Goal: Task Accomplishment & Management: Use online tool/utility

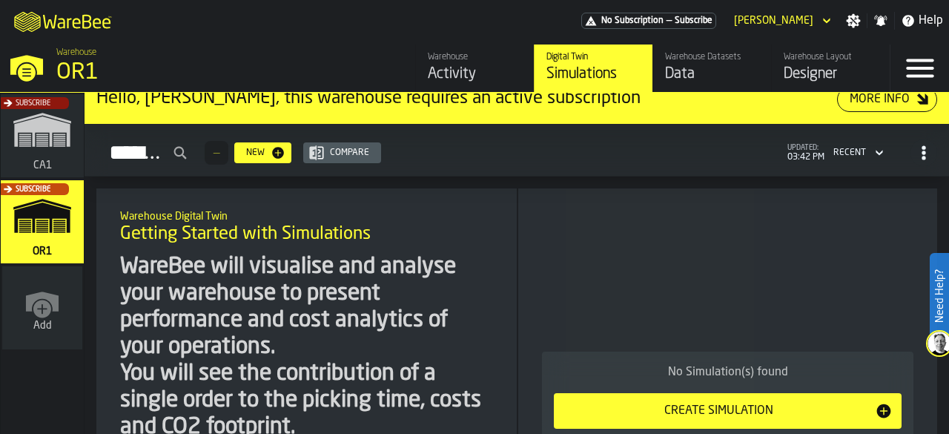
scroll to position [16, 0]
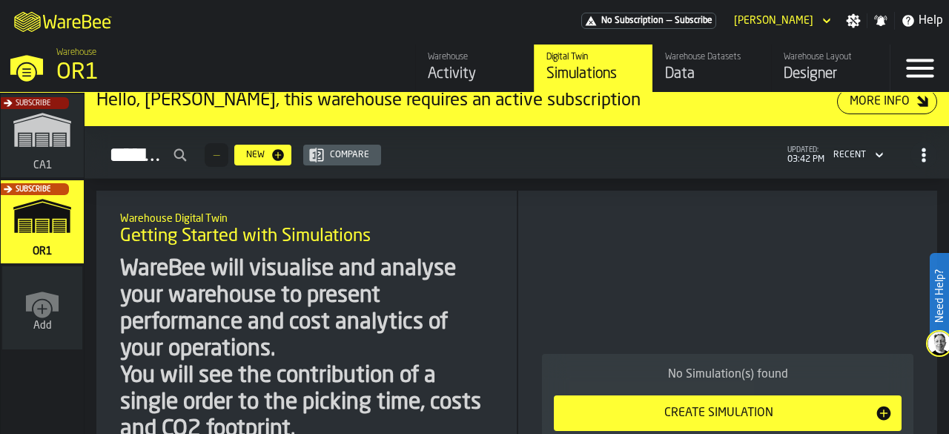
click at [53, 130] on div "Subscribe" at bounding box center [39, 140] width 83 height 86
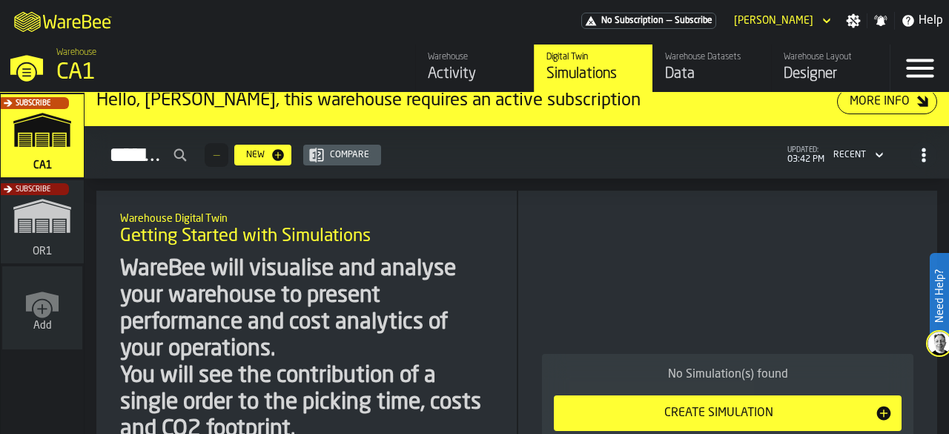
click at [810, 70] on div "Designer" at bounding box center [831, 74] width 94 height 21
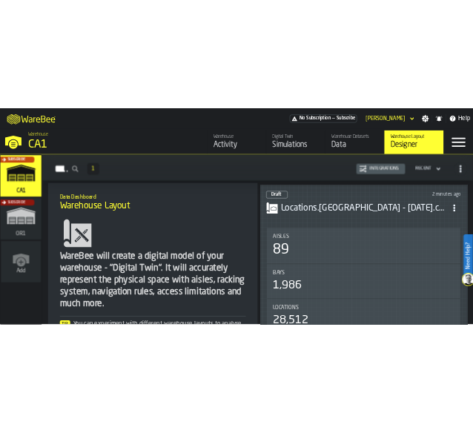
scroll to position [111, 0]
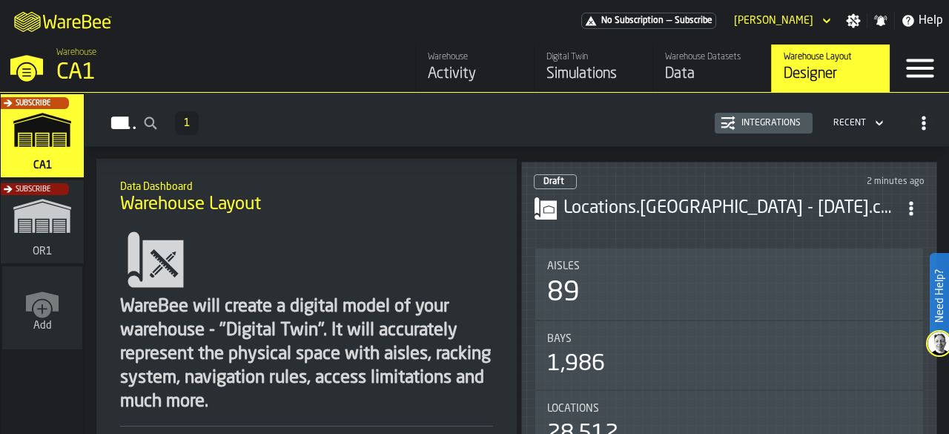
click at [703, 174] on div "Draft 2 minutes ago" at bounding box center [729, 181] width 391 height 15
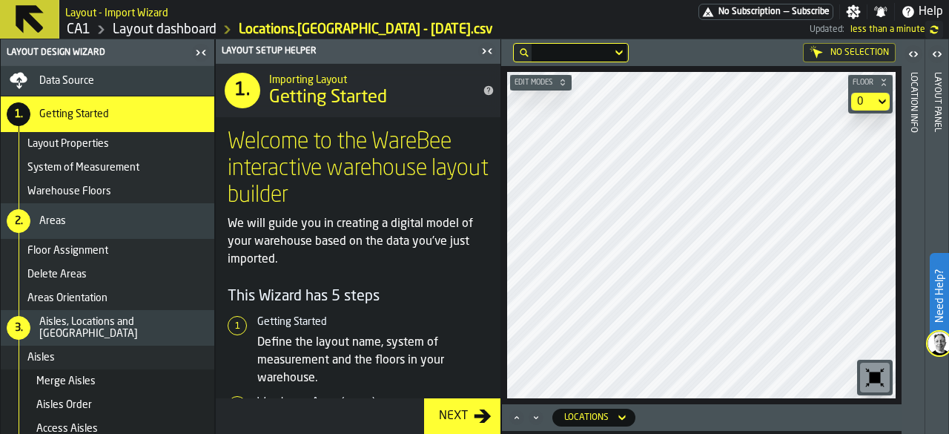
drag, startPoint x: 918, startPoint y: 2, endPoint x: 673, endPoint y: 38, distance: 247.2
click at [673, 38] on h1 "CA1 Layout dashboard Locations.[GEOGRAPHIC_DATA] - [DATE].csv Updated: less tha…" at bounding box center [504, 30] width 878 height 18
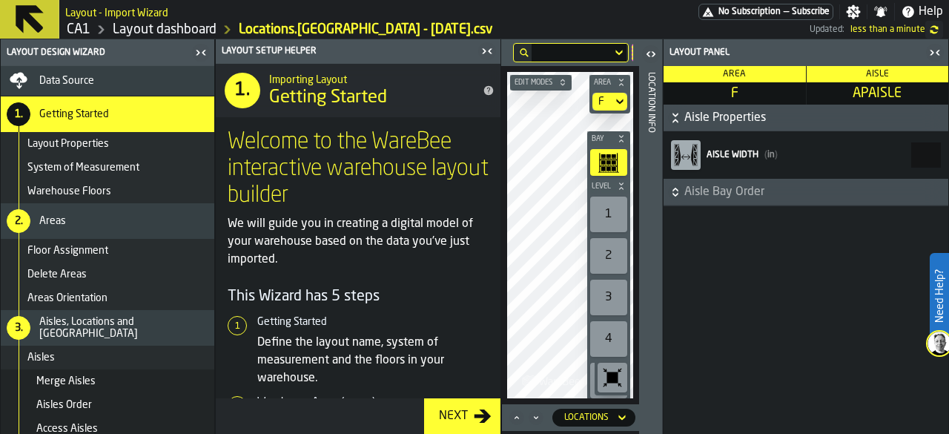
click at [930, 51] on icon "button-toggle-Close me" at bounding box center [935, 53] width 18 height 18
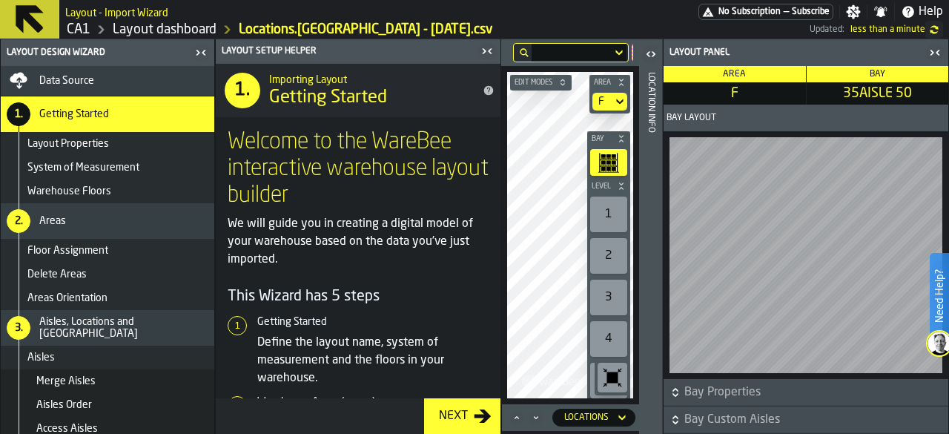
click at [939, 52] on icon "button-toggle-Close me" at bounding box center [935, 53] width 18 height 18
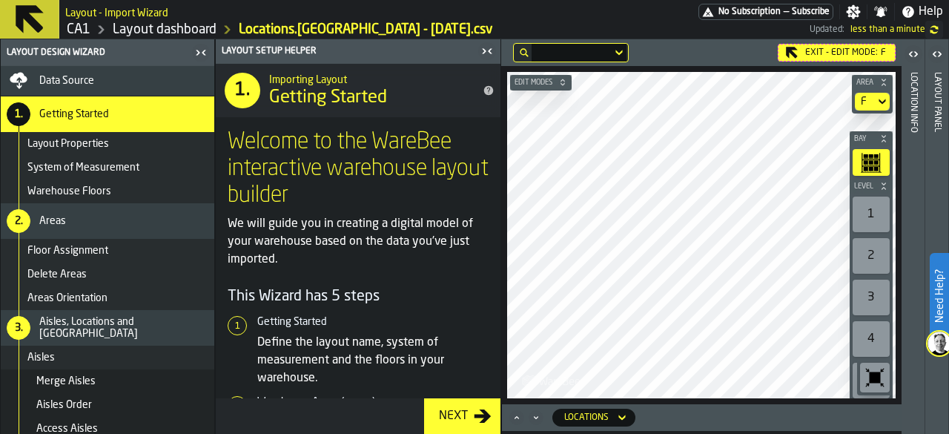
click at [483, 51] on icon "button-toggle-Close me" at bounding box center [484, 50] width 4 height 5
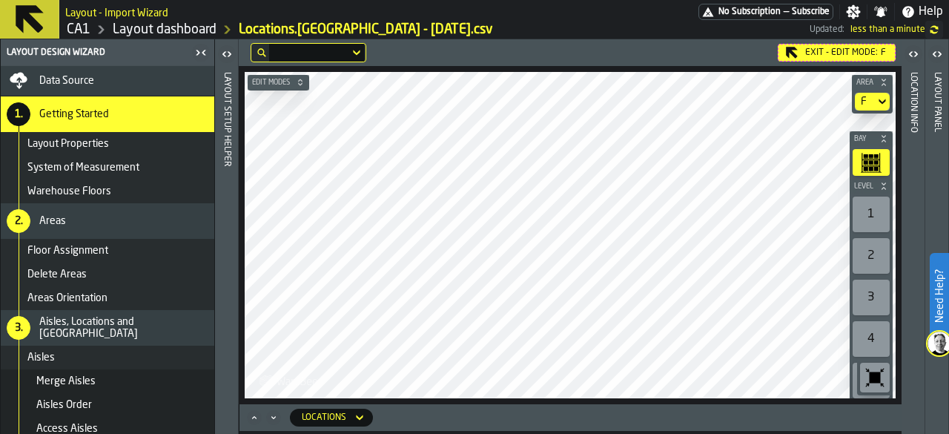
click at [205, 51] on icon "button-toggle-Close me" at bounding box center [201, 53] width 18 height 18
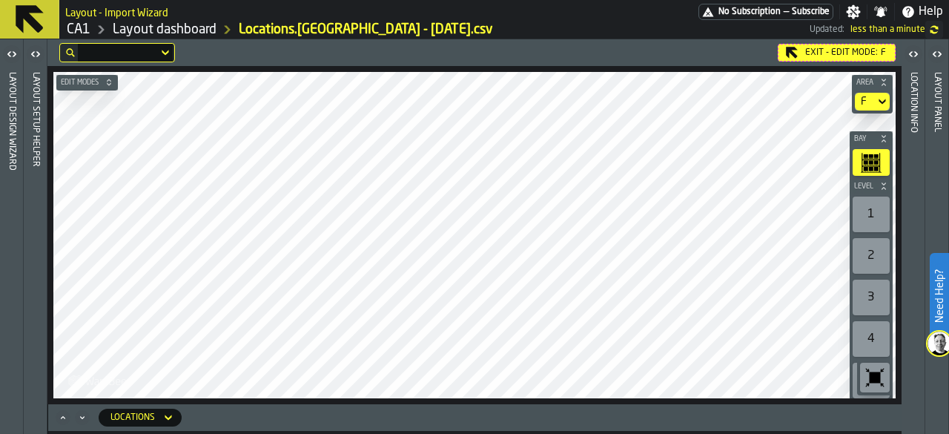
click at [873, 378] on icon "button-toolbar-undefined" at bounding box center [875, 377] width 11 height 11
click at [836, 45] on div "Exit - Edit Mode: F" at bounding box center [837, 53] width 118 height 18
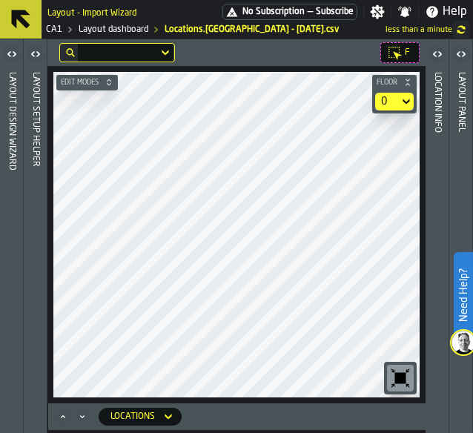
click at [11, 53] on icon "button-toggle-Open" at bounding box center [12, 54] width 18 height 18
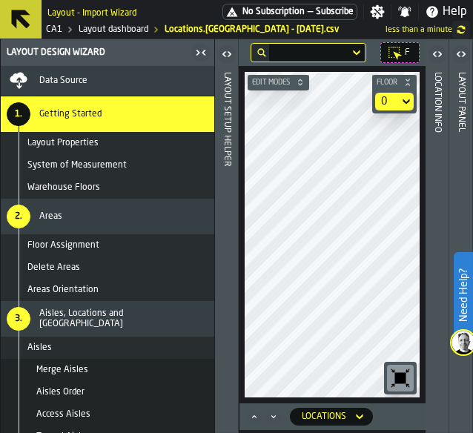
click at [53, 83] on span "Data Source" at bounding box center [63, 81] width 48 height 10
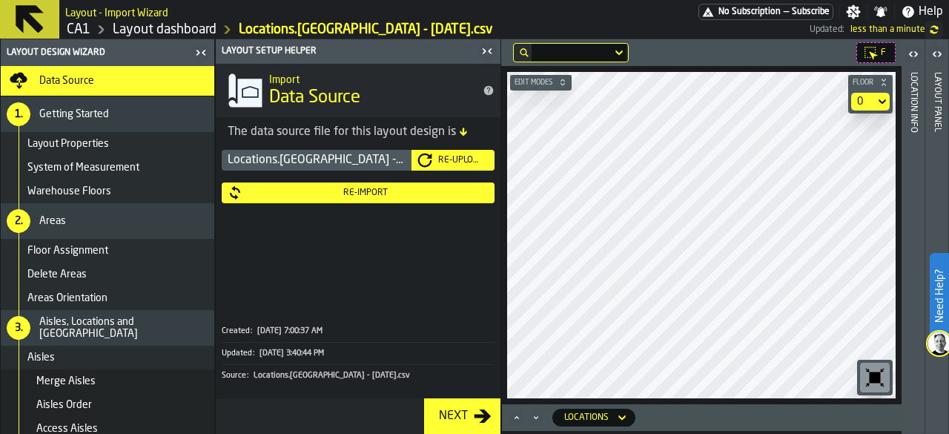
click at [456, 162] on div "Re-Upload" at bounding box center [460, 160] width 56 height 10
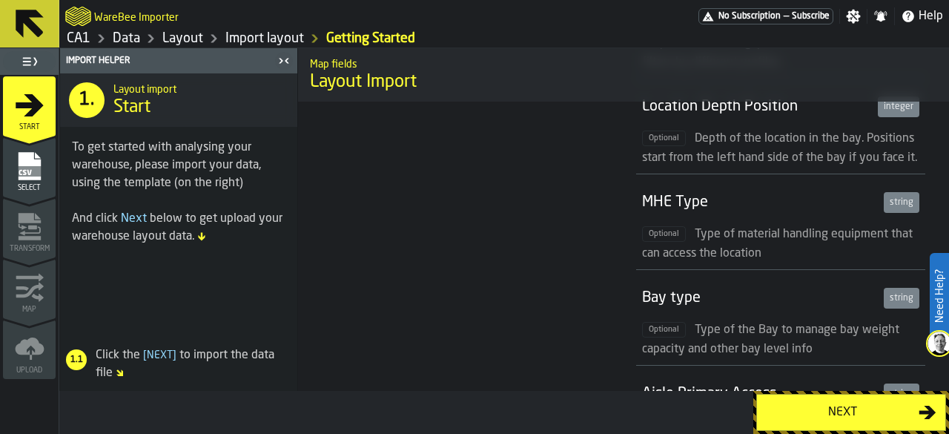
scroll to position [1631, 0]
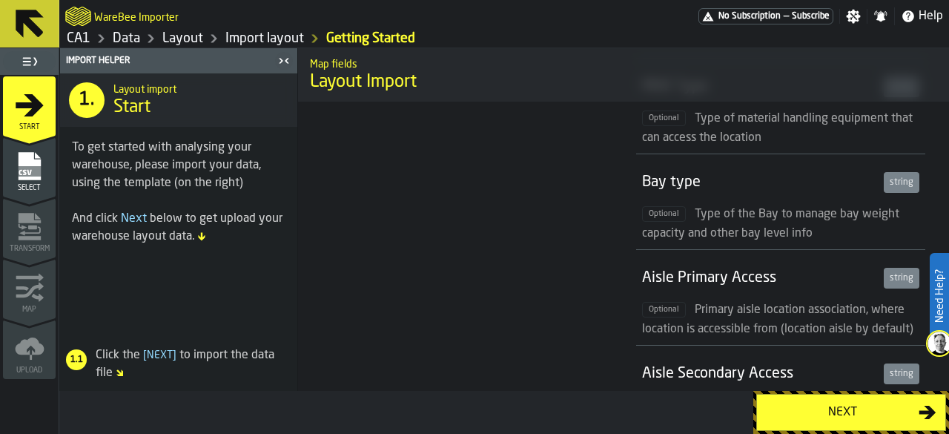
click at [792, 409] on div "Next" at bounding box center [842, 412] width 153 height 18
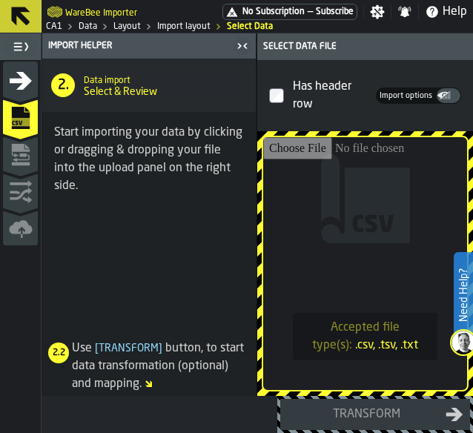
type input "**********"
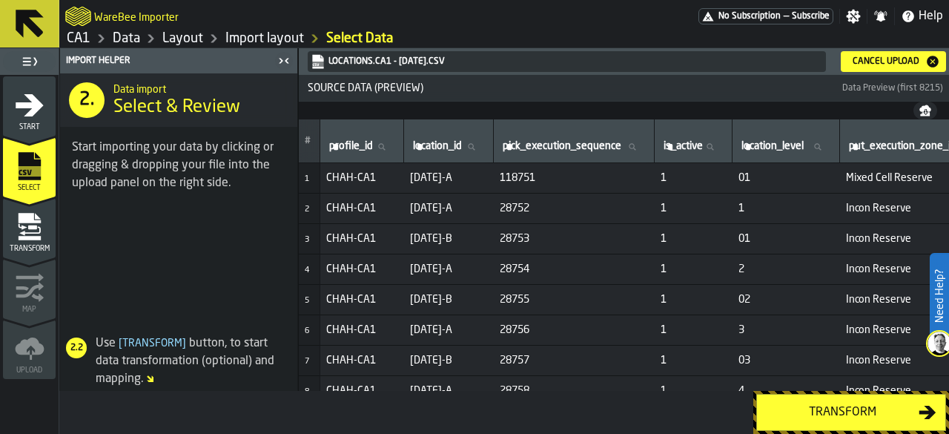
click at [826, 416] on div "Transform" at bounding box center [842, 412] width 153 height 18
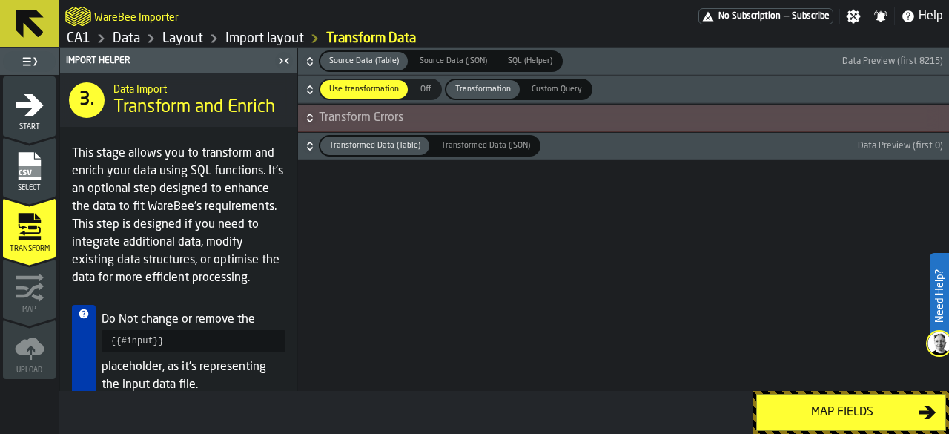
click at [865, 411] on div "Map fields" at bounding box center [842, 412] width 153 height 18
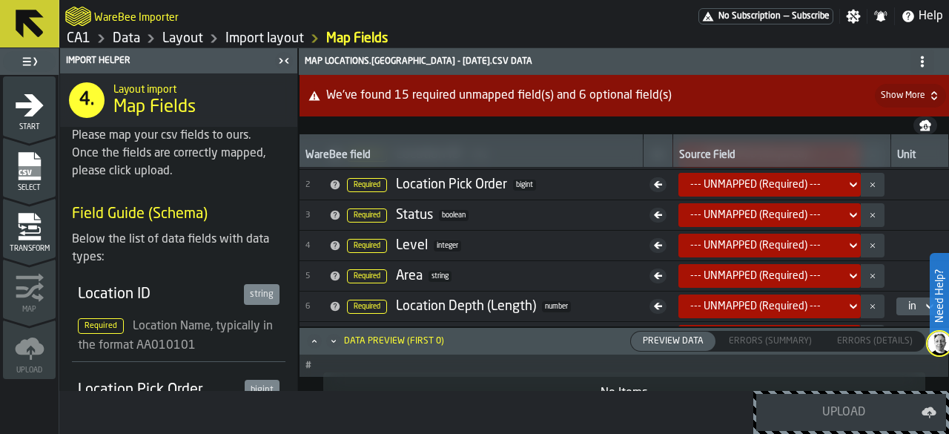
scroll to position [0, 0]
